Goal: Task Accomplishment & Management: Manage account settings

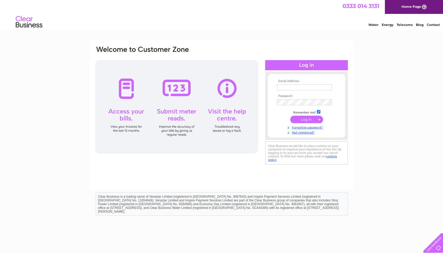
type input "jstaylorservicesltd@btconnect.com"
click at [308, 119] on input "submit" at bounding box center [307, 119] width 33 height 7
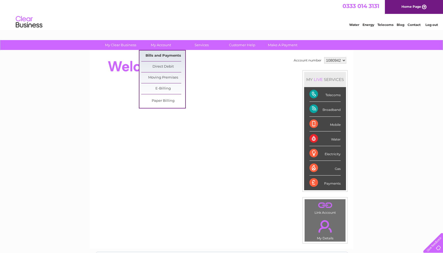
click at [167, 54] on link "Bills and Payments" at bounding box center [163, 55] width 44 height 11
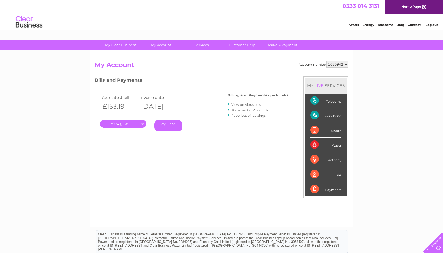
click at [121, 124] on link "." at bounding box center [123, 124] width 46 height 8
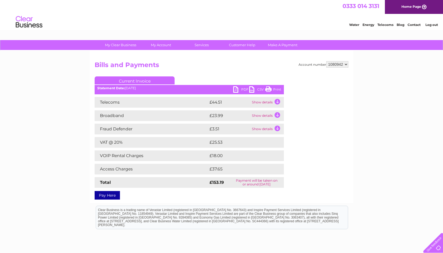
click at [235, 90] on link "PDF" at bounding box center [241, 90] width 16 height 8
